Goal: Task Accomplishment & Management: Complete application form

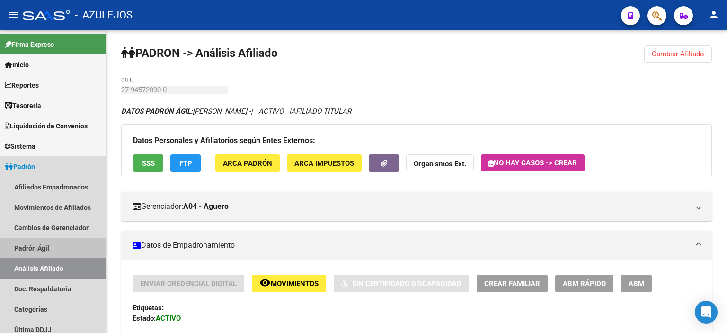
click at [25, 249] on link "Padrón Ágil" at bounding box center [53, 248] width 106 height 20
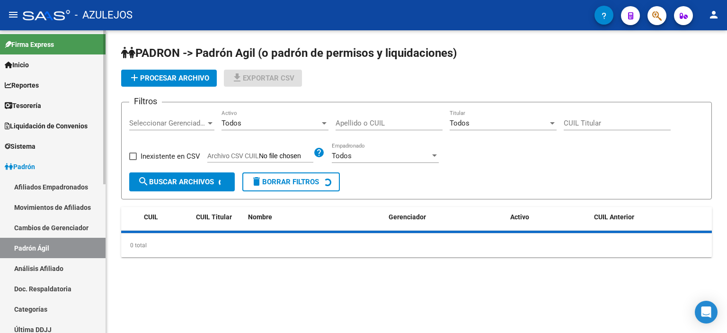
click at [44, 268] on link "Análisis Afiliado" at bounding box center [53, 268] width 106 height 20
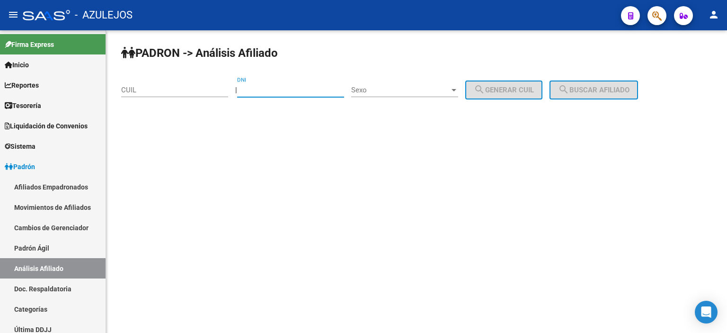
click at [261, 87] on input "DNI" at bounding box center [290, 90] width 107 height 9
type input "31434173"
click at [376, 92] on span "Sexo" at bounding box center [400, 90] width 98 height 9
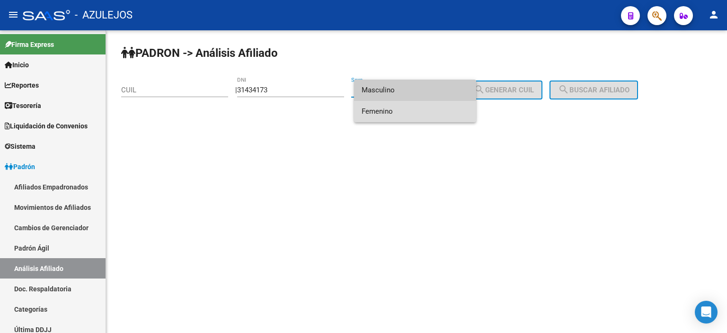
click at [397, 108] on span "Femenino" at bounding box center [415, 111] width 107 height 21
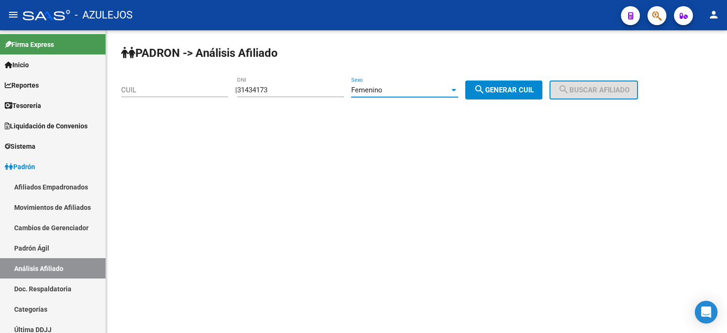
click at [498, 90] on span "search Generar CUIL" at bounding box center [504, 90] width 60 height 9
type input "27-31434173-8"
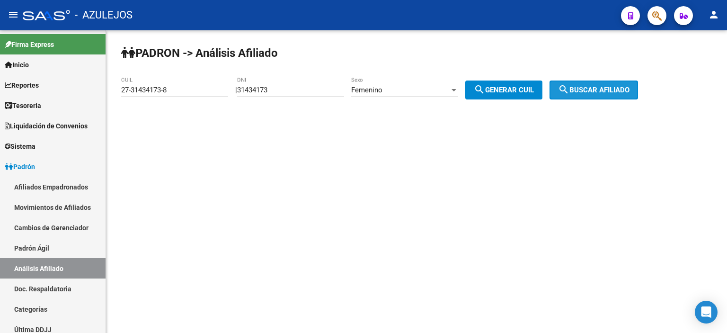
click at [583, 89] on span "search Buscar afiliado" at bounding box center [593, 90] width 71 height 9
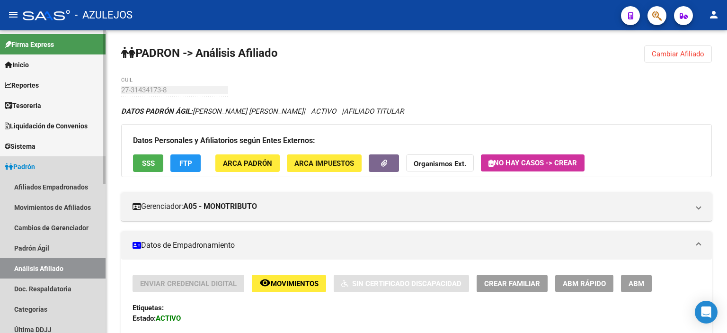
click at [53, 270] on link "Análisis Afiliado" at bounding box center [53, 268] width 106 height 20
click at [46, 247] on link "Padrón Ágil" at bounding box center [53, 248] width 106 height 20
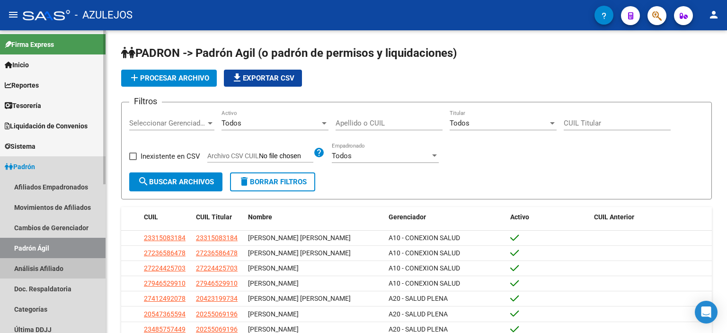
click at [53, 264] on link "Análisis Afiliado" at bounding box center [53, 268] width 106 height 20
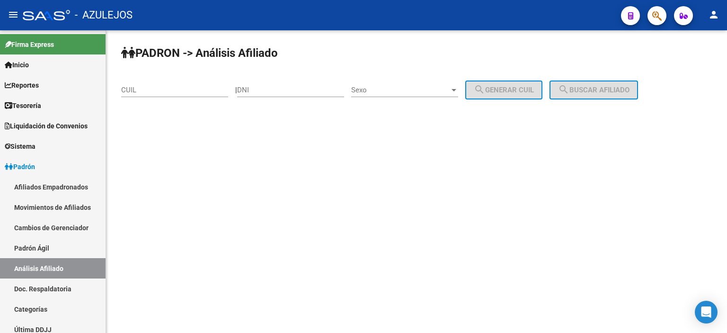
click at [264, 89] on input "DNI" at bounding box center [290, 90] width 107 height 9
type input "30085810"
click at [395, 92] on span "Sexo" at bounding box center [400, 90] width 98 height 9
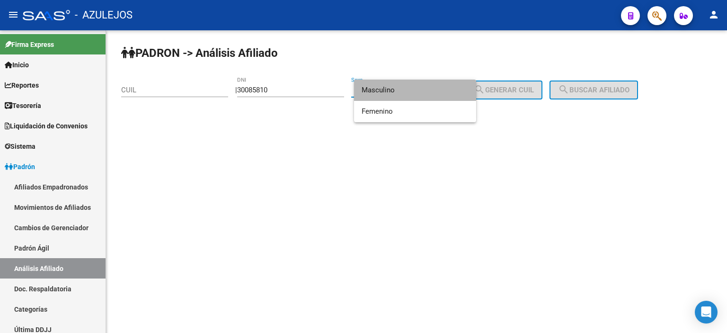
drag, startPoint x: 401, startPoint y: 88, endPoint x: 449, endPoint y: 88, distance: 47.3
click at [401, 87] on span "Masculino" at bounding box center [415, 90] width 107 height 21
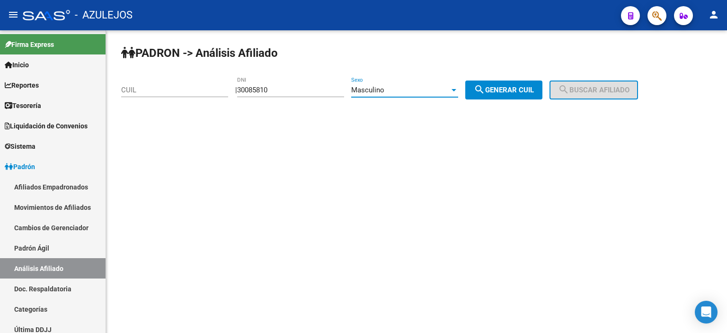
click at [509, 96] on button "search Generar CUIL" at bounding box center [503, 89] width 77 height 19
type input "20-30085810-5"
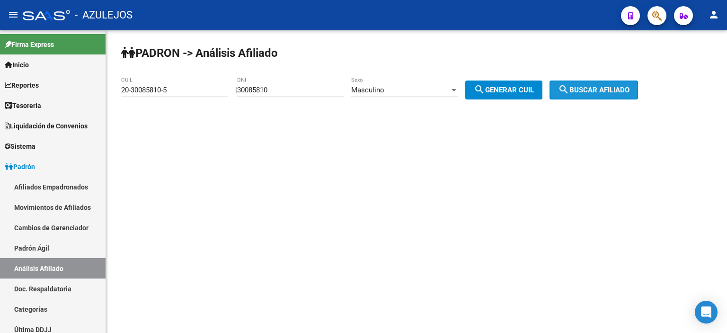
click at [589, 88] on span "search Buscar afiliado" at bounding box center [593, 90] width 71 height 9
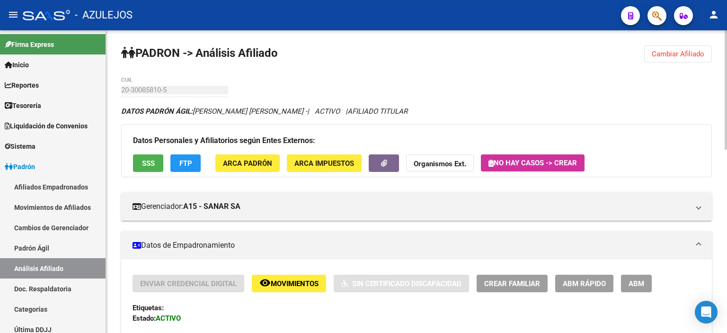
scroll to position [47, 0]
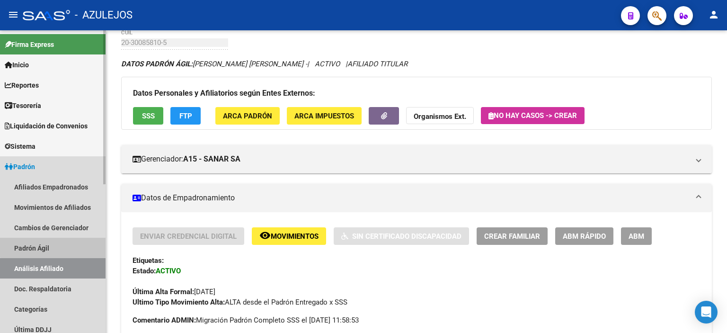
click at [61, 243] on link "Padrón Ágil" at bounding box center [53, 248] width 106 height 20
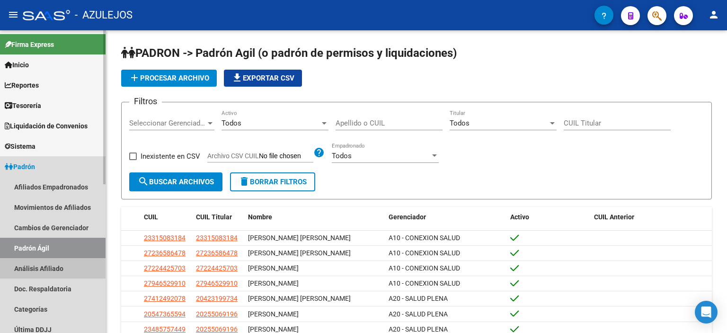
click at [59, 266] on link "Análisis Afiliado" at bounding box center [53, 268] width 106 height 20
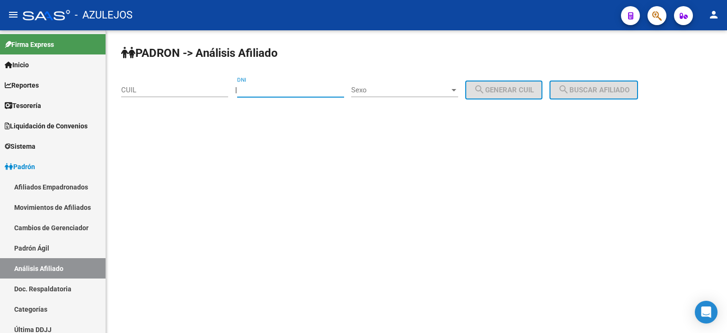
click at [287, 86] on input "DNI" at bounding box center [290, 90] width 107 height 9
type input "31271489"
click at [392, 91] on span "Sexo" at bounding box center [400, 90] width 98 height 9
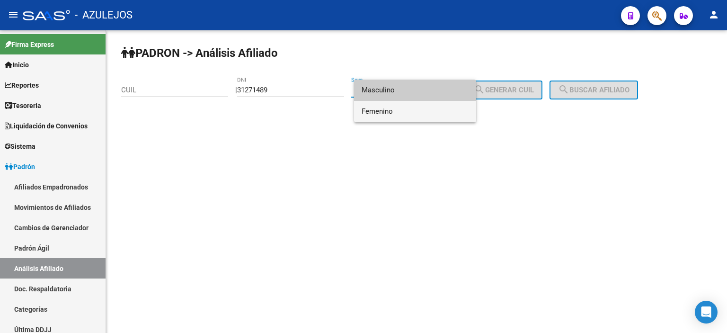
click at [405, 115] on span "Femenino" at bounding box center [415, 111] width 107 height 21
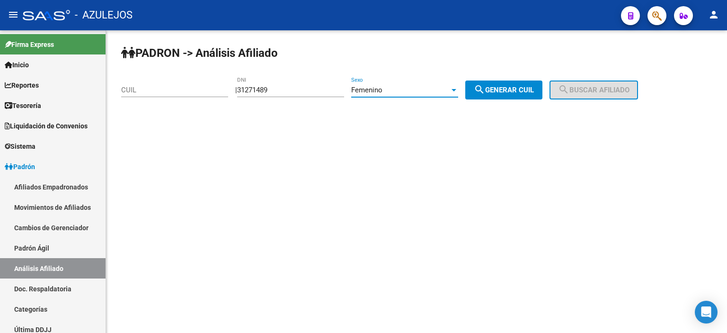
click at [512, 89] on span "search Generar CUIL" at bounding box center [504, 90] width 60 height 9
type input "27-31271489-8"
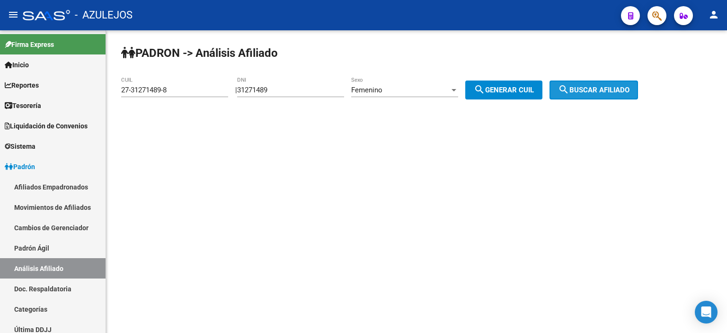
click at [638, 89] on button "search Buscar afiliado" at bounding box center [593, 89] width 89 height 19
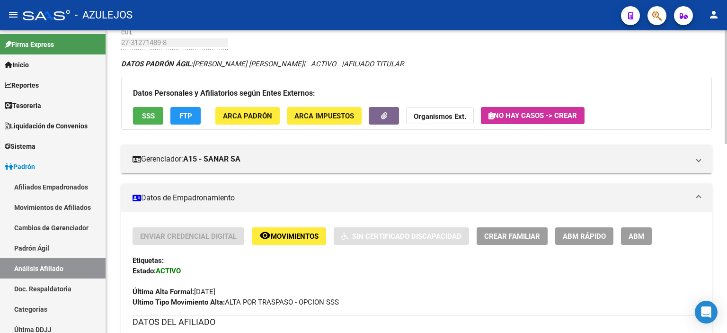
scroll to position [95, 0]
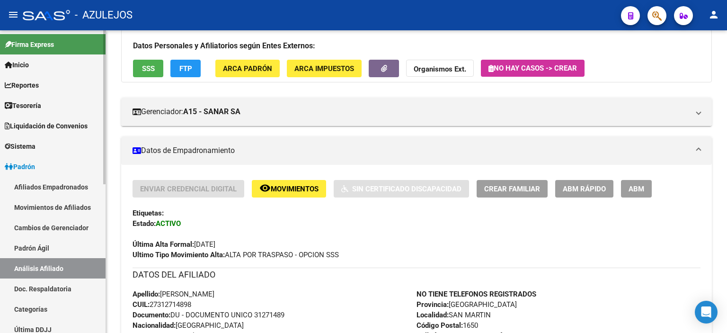
click at [46, 250] on link "Padrón Ágil" at bounding box center [53, 248] width 106 height 20
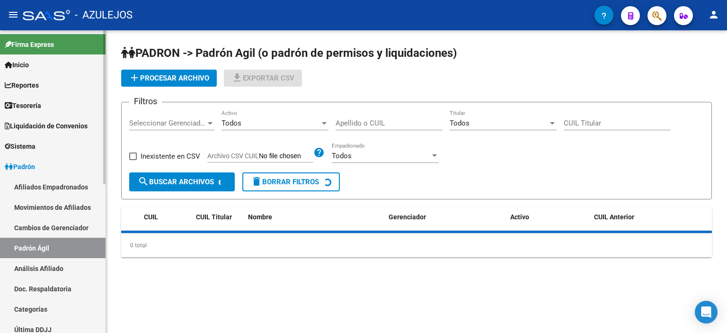
click at [50, 262] on link "Análisis Afiliado" at bounding box center [53, 268] width 106 height 20
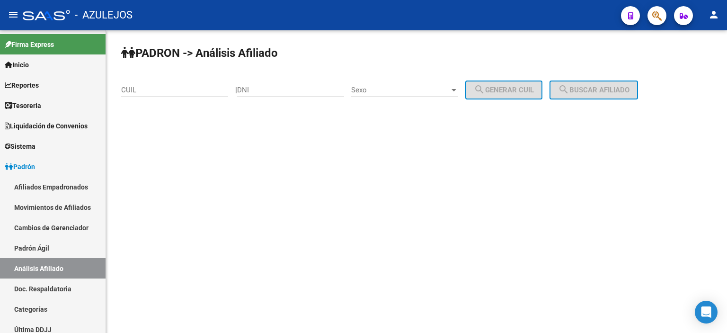
click at [261, 94] on input "DNI" at bounding box center [290, 90] width 107 height 9
type input "31132150"
click at [373, 94] on div "Sexo Sexo" at bounding box center [404, 87] width 107 height 20
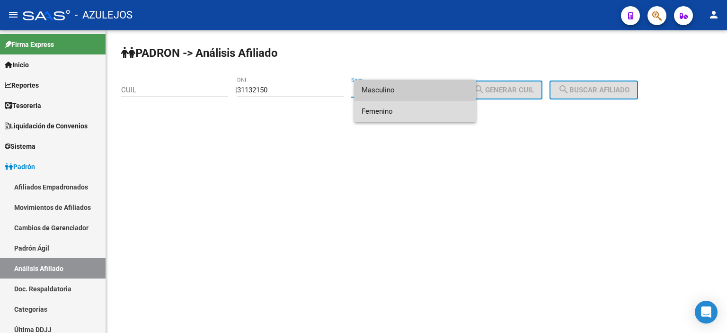
click at [388, 105] on span "Femenino" at bounding box center [415, 111] width 107 height 21
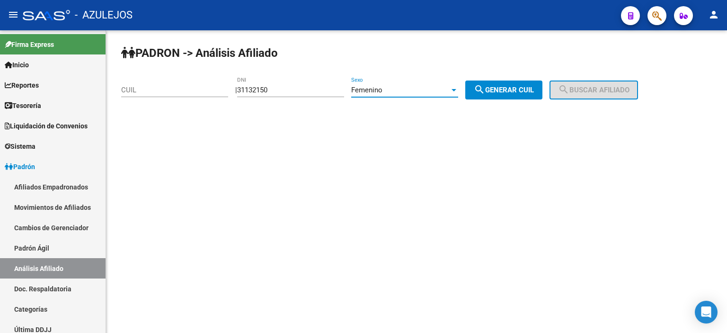
click at [534, 88] on span "search Generar CUIL" at bounding box center [504, 90] width 60 height 9
type input "27-31132150-7"
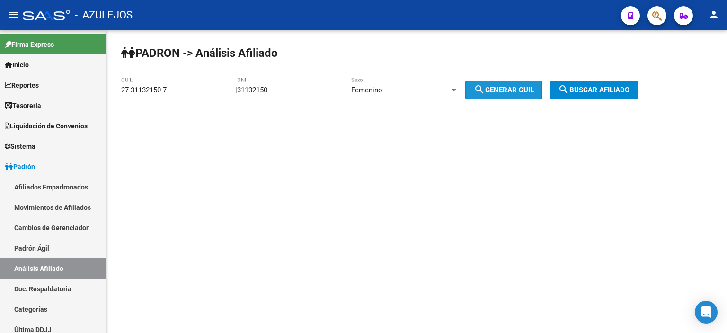
click at [606, 84] on button "search Buscar afiliado" at bounding box center [593, 89] width 89 height 19
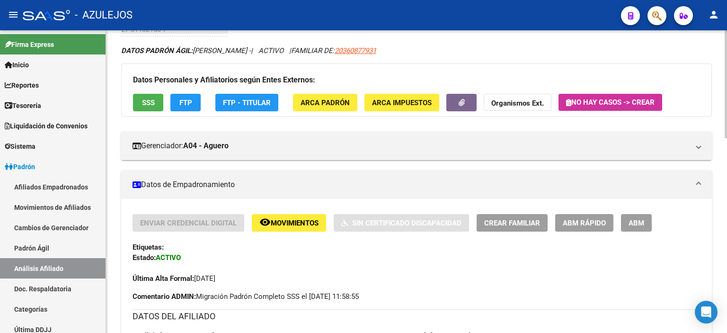
scroll to position [47, 0]
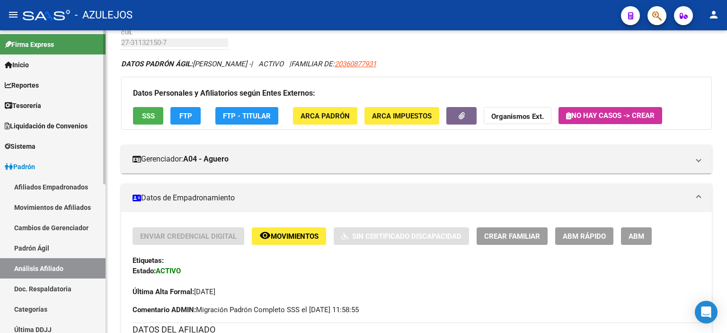
click at [53, 245] on link "Padrón Ágil" at bounding box center [53, 248] width 106 height 20
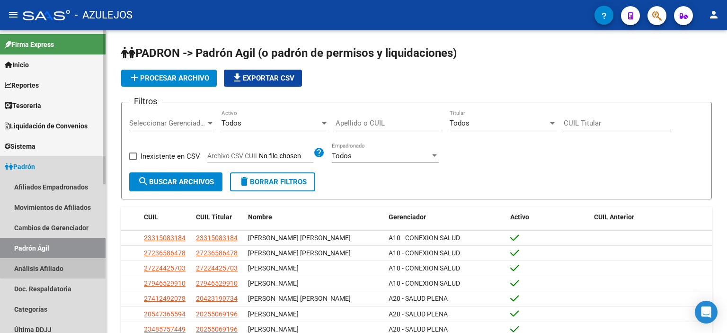
click at [57, 265] on link "Análisis Afiliado" at bounding box center [53, 268] width 106 height 20
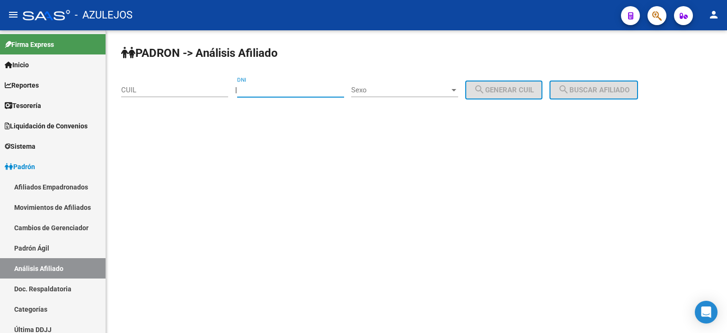
click at [261, 89] on input "DNI" at bounding box center [290, 90] width 107 height 9
type input "32283619"
click at [380, 89] on span "Sexo" at bounding box center [400, 90] width 98 height 9
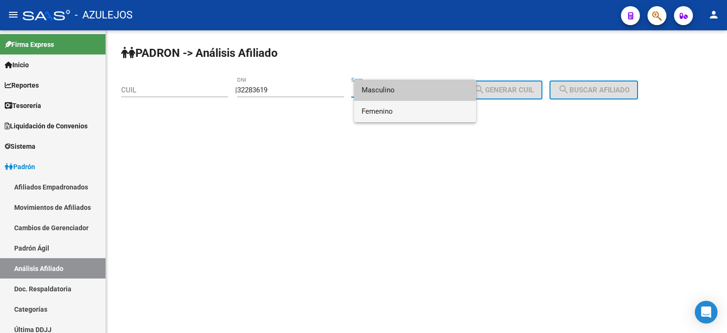
click at [401, 113] on span "Femenino" at bounding box center [415, 111] width 107 height 21
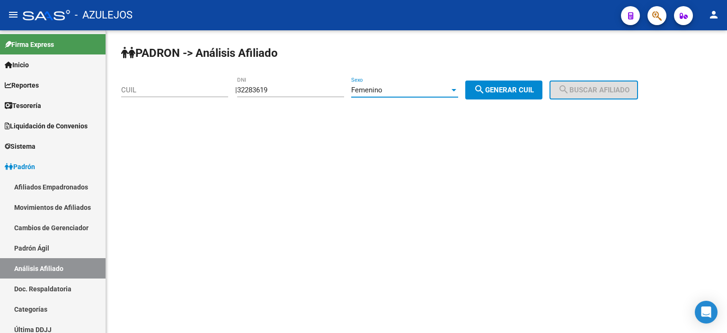
click at [520, 84] on button "search Generar CUIL" at bounding box center [503, 89] width 77 height 19
type input "27-32283619-3"
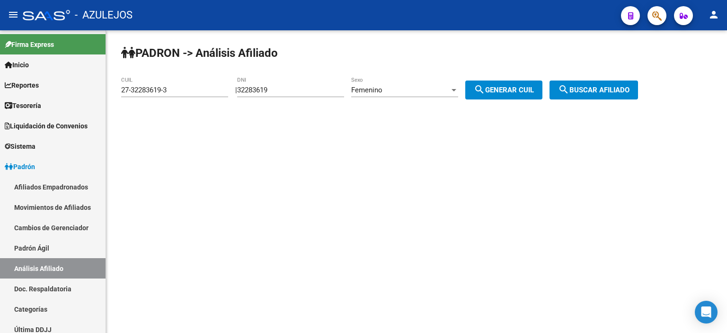
click at [598, 84] on button "search Buscar afiliado" at bounding box center [593, 89] width 89 height 19
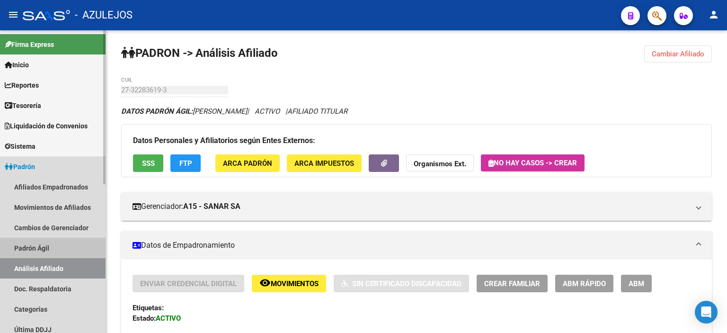
click at [35, 250] on link "Padrón Ágil" at bounding box center [53, 248] width 106 height 20
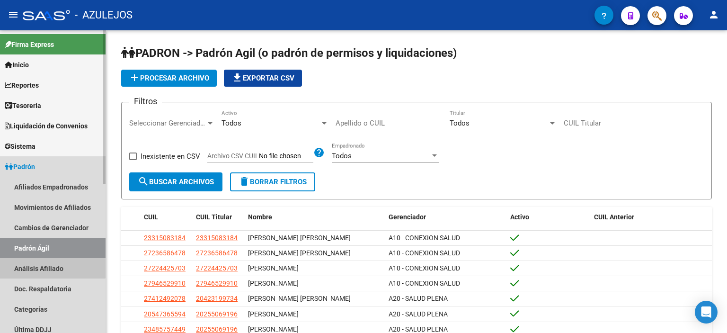
click at [41, 264] on link "Análisis Afiliado" at bounding box center [53, 268] width 106 height 20
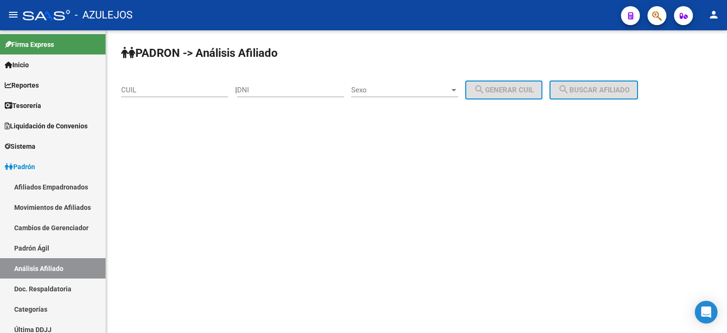
click at [285, 90] on input "DNI" at bounding box center [290, 90] width 107 height 9
type input "48640184"
click at [392, 92] on span "Sexo" at bounding box center [400, 90] width 98 height 9
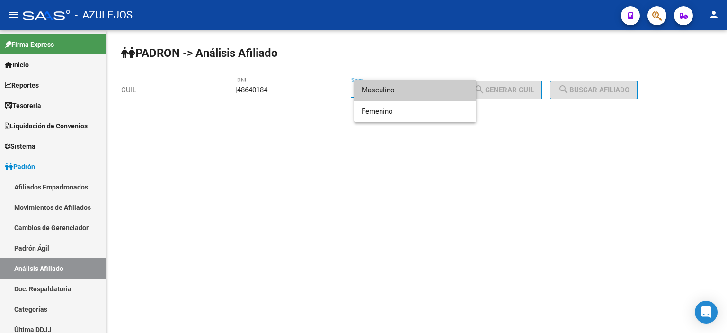
click at [390, 90] on span "Masculino" at bounding box center [415, 90] width 107 height 21
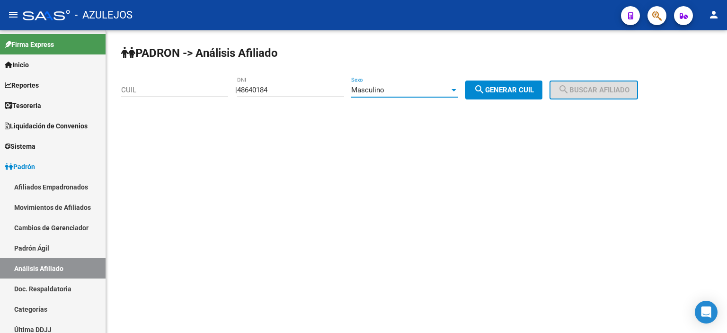
click at [496, 91] on span "search Generar CUIL" at bounding box center [504, 90] width 60 height 9
type input "20-48640184-3"
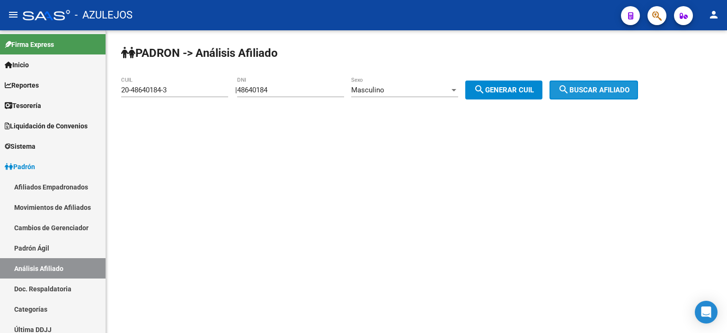
click at [569, 89] on mat-icon "search" at bounding box center [563, 89] width 11 height 11
